Goal: Check status: Check status

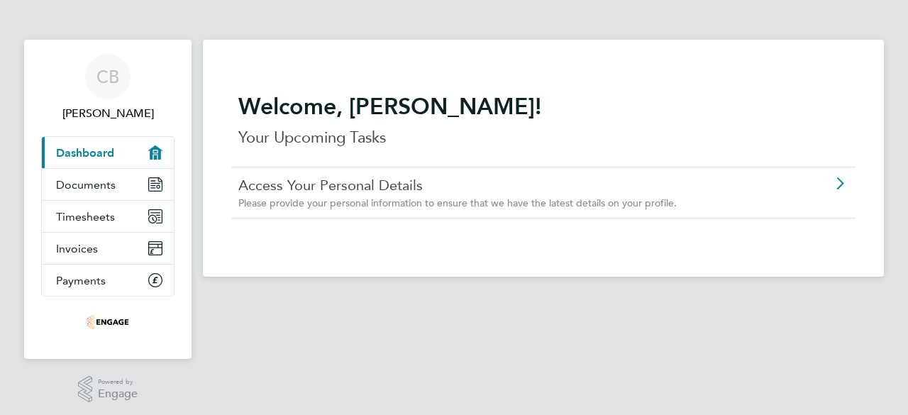
click at [326, 204] on span "Please provide your personal information to ensure that we have the latest deta…" at bounding box center [457, 203] width 438 height 13
click at [97, 184] on span "Documents" at bounding box center [86, 184] width 60 height 13
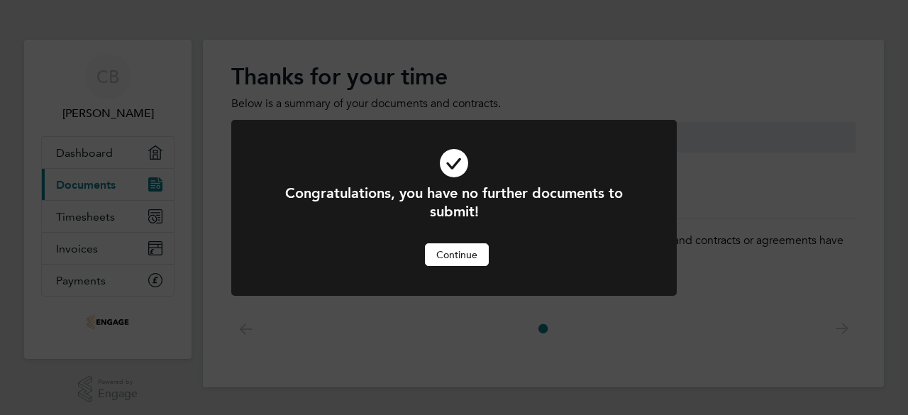
click at [462, 253] on button "Continue" at bounding box center [457, 254] width 64 height 23
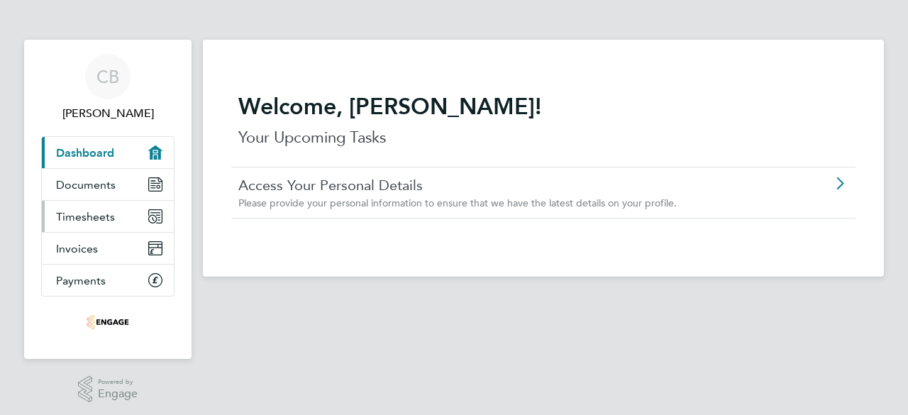
click at [89, 210] on span "Timesheets" at bounding box center [85, 216] width 59 height 13
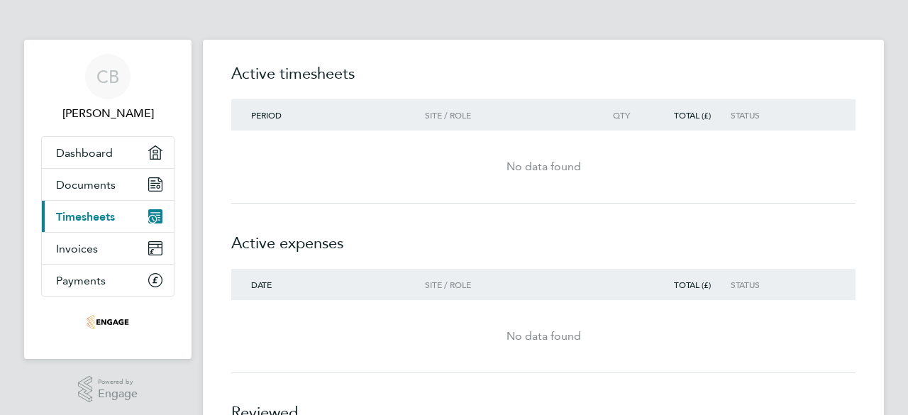
click at [693, 114] on div "Total (£)" at bounding box center [690, 115] width 81 height 10
click at [534, 167] on div "No data found" at bounding box center [543, 166] width 624 height 17
click at [156, 209] on icon "Main navigation" at bounding box center [155, 216] width 14 height 14
click at [271, 113] on span "Period" at bounding box center [266, 114] width 31 height 11
click at [451, 107] on div "Period Site / Role Qty Total (£) Status" at bounding box center [543, 114] width 624 height 31
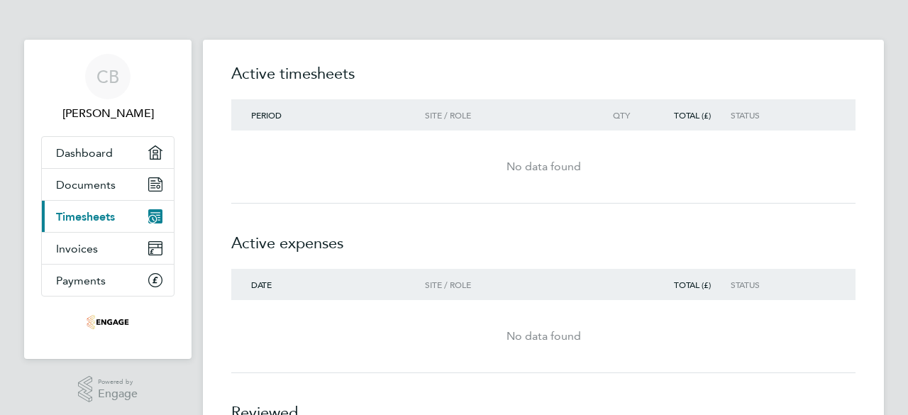
click at [561, 187] on div "No data found" at bounding box center [543, 166] width 624 height 51
drag, startPoint x: 757, startPoint y: 114, endPoint x: 736, endPoint y: 114, distance: 21.3
click at [741, 117] on div "Status" at bounding box center [774, 115] width 87 height 10
click at [736, 114] on div "Status" at bounding box center [774, 115] width 87 height 10
drag, startPoint x: 267, startPoint y: 294, endPoint x: 329, endPoint y: 294, distance: 61.7
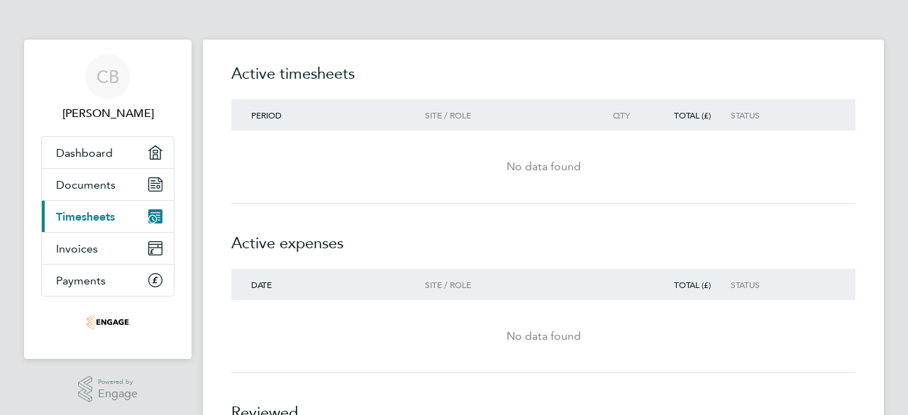
click at [329, 294] on div "Date Site / Role Total (£) Status" at bounding box center [543, 284] width 624 height 31
click at [708, 302] on div "No data found" at bounding box center [543, 336] width 624 height 73
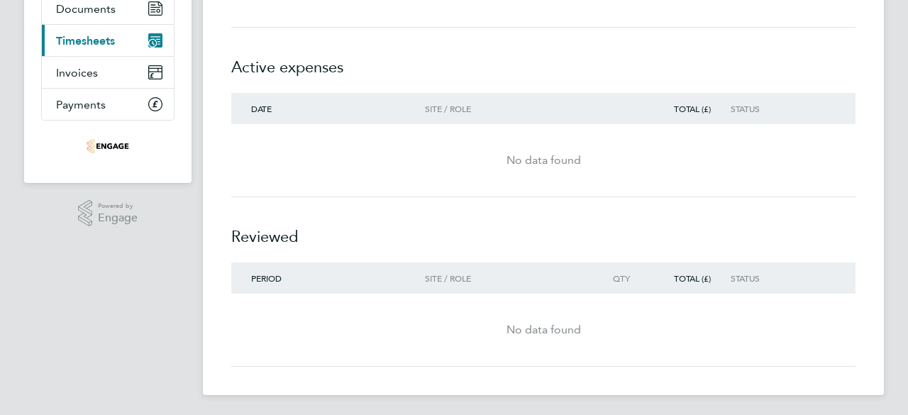
scroll to position [177, 0]
click at [82, 65] on span "Invoices" at bounding box center [77, 71] width 42 height 13
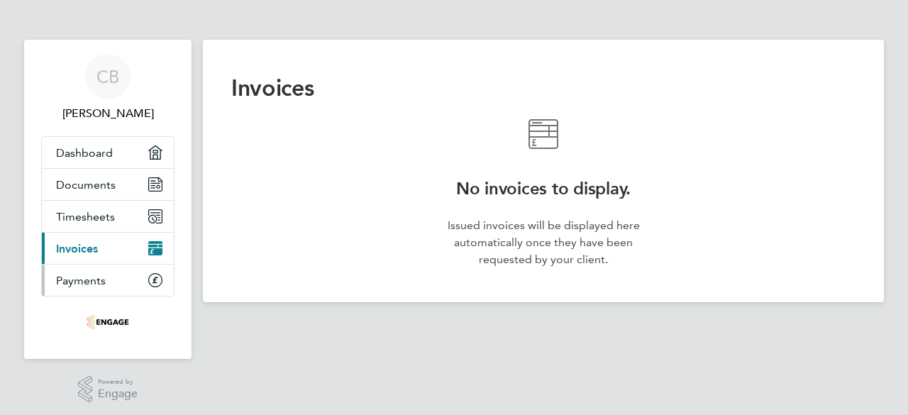
click at [84, 277] on span "Payments" at bounding box center [81, 280] width 50 height 13
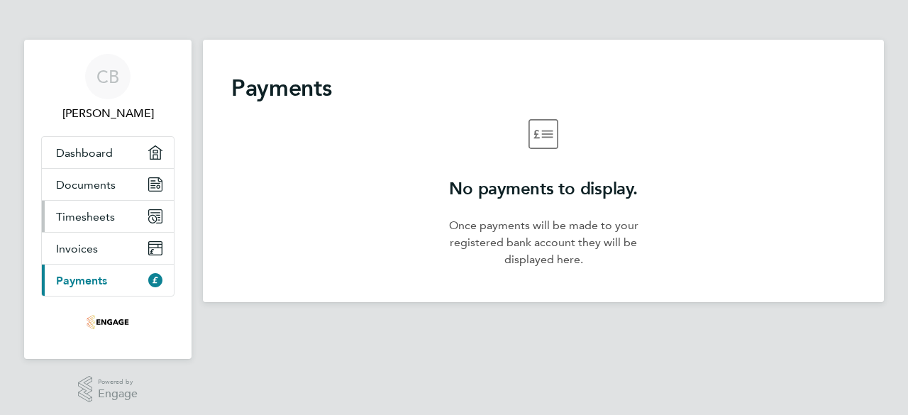
click at [89, 215] on span "Timesheets" at bounding box center [85, 216] width 59 height 13
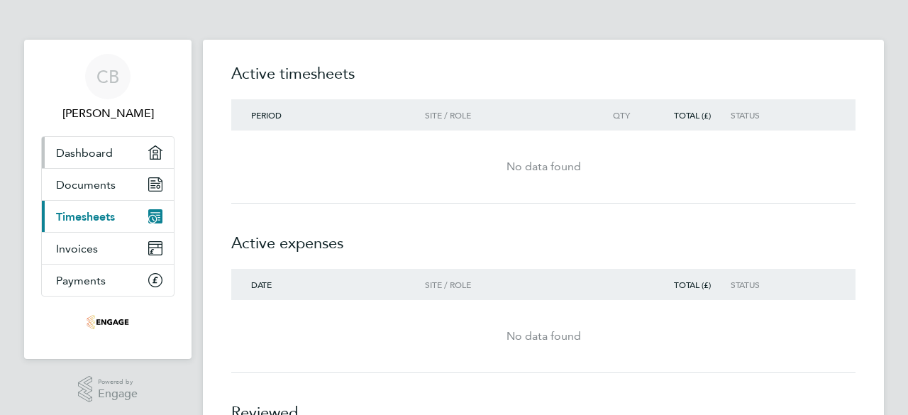
click at [102, 155] on span "Dashboard" at bounding box center [84, 152] width 57 height 13
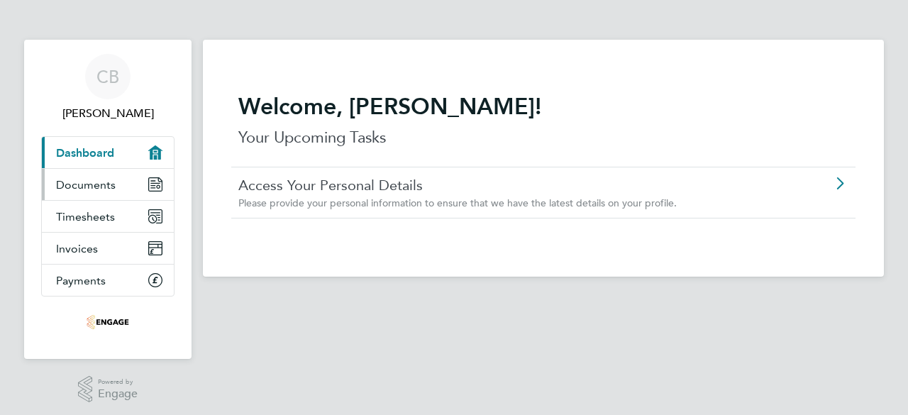
click at [96, 184] on span "Documents" at bounding box center [86, 184] width 60 height 13
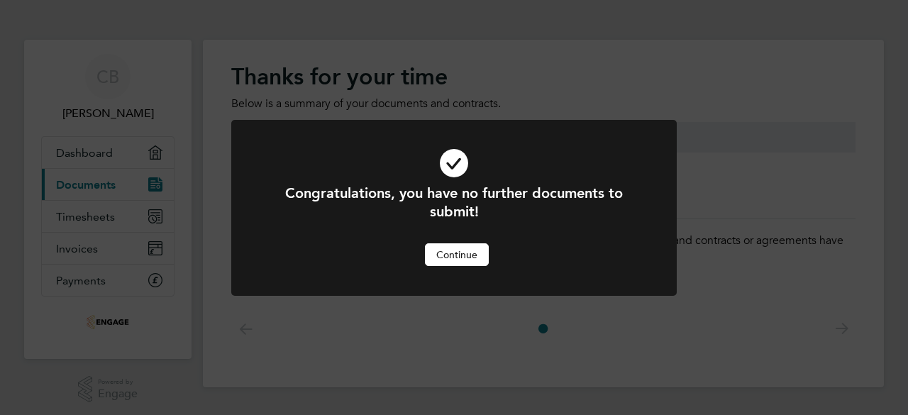
click at [446, 263] on button "Continue" at bounding box center [457, 254] width 64 height 23
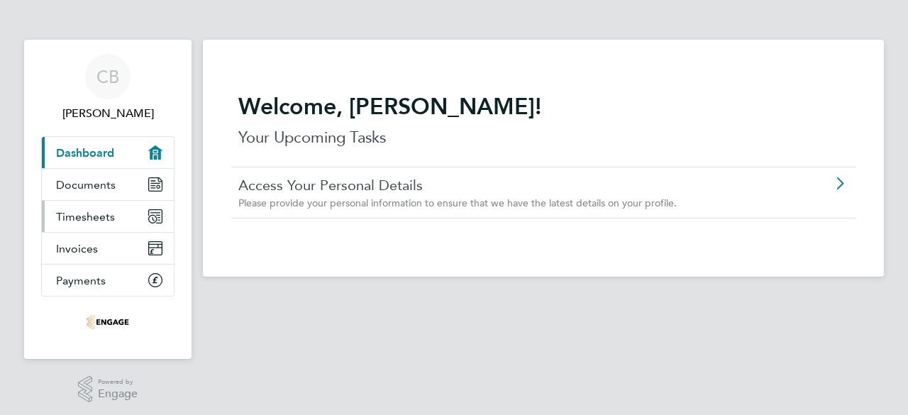
click at [101, 212] on span "Timesheets" at bounding box center [85, 216] width 59 height 13
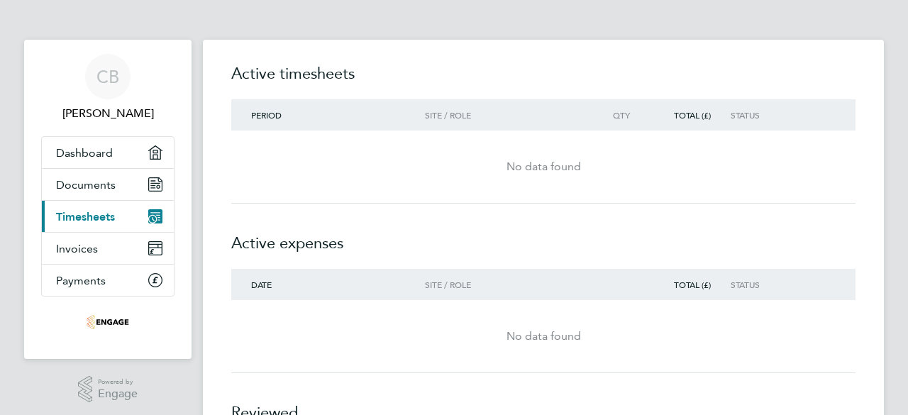
drag, startPoint x: 425, startPoint y: 216, endPoint x: 426, endPoint y: 224, distance: 7.1
click at [426, 224] on h2 "Active expenses" at bounding box center [543, 236] width 624 height 65
click at [534, 346] on div "No data found" at bounding box center [543, 336] width 624 height 51
